Goal: Find specific page/section

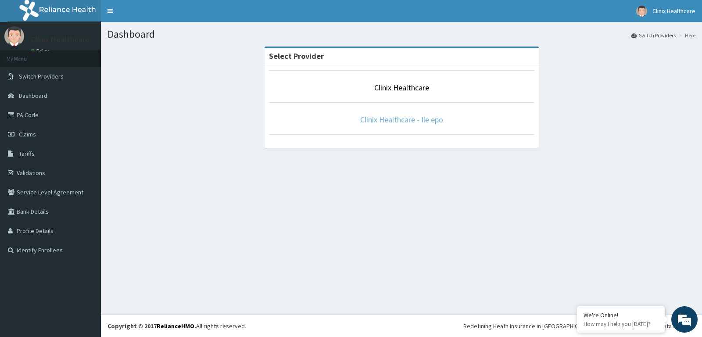
click at [420, 121] on link "Clinix Healthcare - Ile epo" at bounding box center [401, 119] width 83 height 10
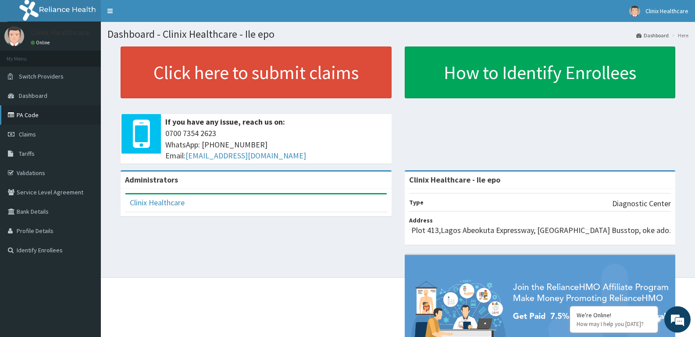
click at [47, 114] on link "PA Code" at bounding box center [50, 114] width 101 height 19
